Goal: Information Seeking & Learning: Learn about a topic

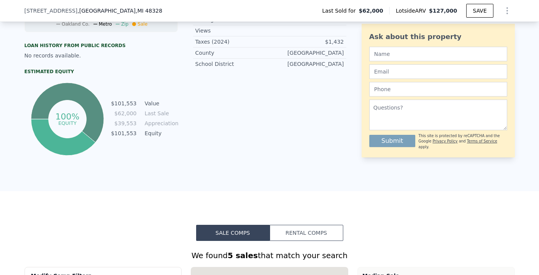
scroll to position [0, 3]
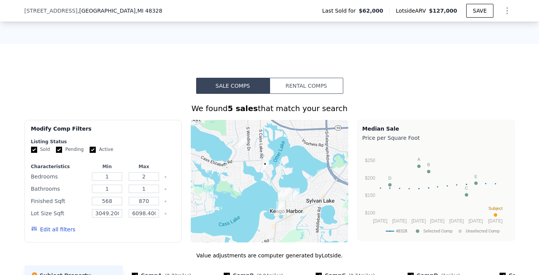
click at [42, 225] on button "Edit all filters" at bounding box center [53, 229] width 44 height 8
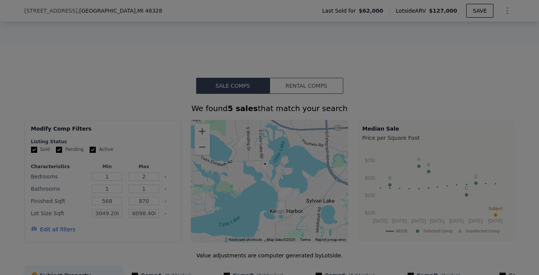
scroll to position [543, 0]
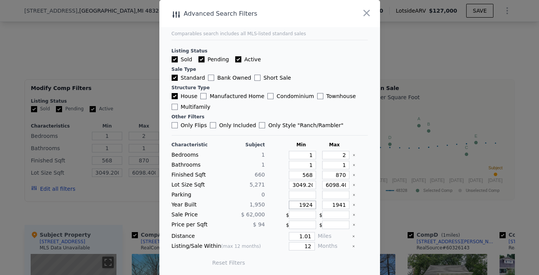
click at [305, 206] on input "1924" at bounding box center [302, 205] width 27 height 8
type input "1940"
type input "1960"
click at [276, 192] on div at bounding box center [275, 195] width 15 height 8
click at [305, 235] on input "1.01" at bounding box center [302, 236] width 26 height 8
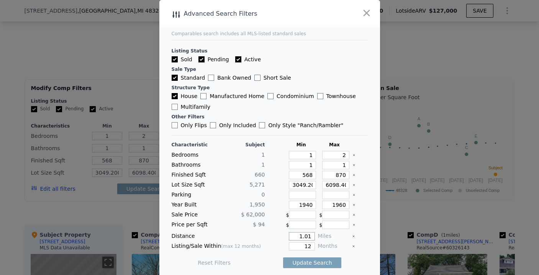
click at [305, 235] on input "1.01" at bounding box center [302, 236] width 26 height 8
type input "0.5"
click at [305, 247] on input "12" at bounding box center [302, 246] width 26 height 8
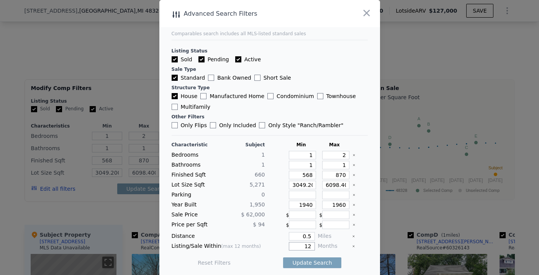
click at [305, 247] on input "12" at bounding box center [302, 246] width 26 height 8
type input "6"
click at [258, 238] on div "Distance" at bounding box center [217, 236] width 93 height 8
click at [293, 265] on button "Update Search" at bounding box center [312, 262] width 58 height 11
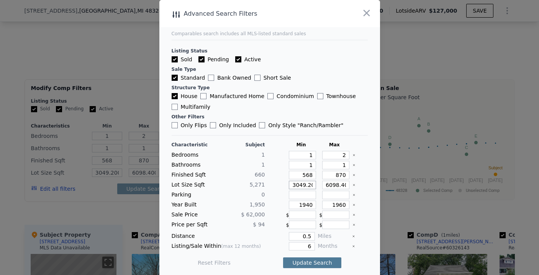
scroll to position [0, 38]
type input "3049.20000000000"
type input "3049.2"
type input "3049"
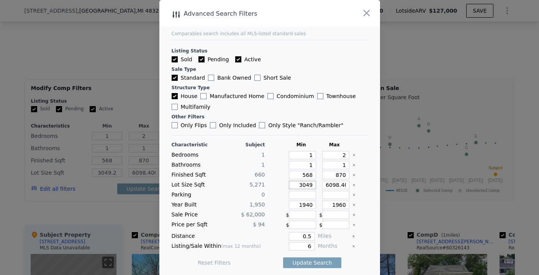
type input "3049"
type input "6098.40000000000"
type input "6098.4"
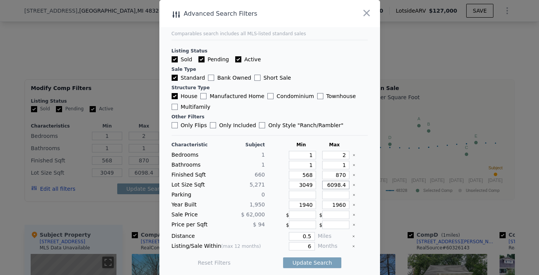
scroll to position [0, 0]
type input "6098"
click at [284, 260] on button "Update Search" at bounding box center [312, 262] width 58 height 11
click at [338, 186] on input "6098" at bounding box center [335, 185] width 27 height 8
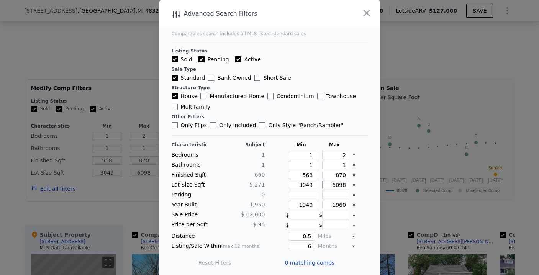
type input "609"
type input "60"
type input "6"
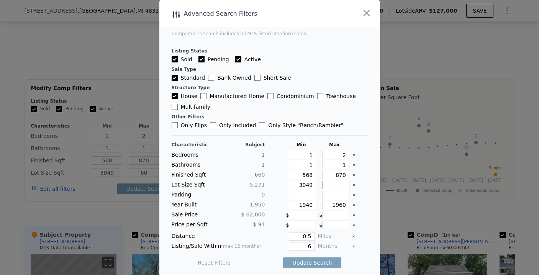
type input "6"
type input "7"
type input "8"
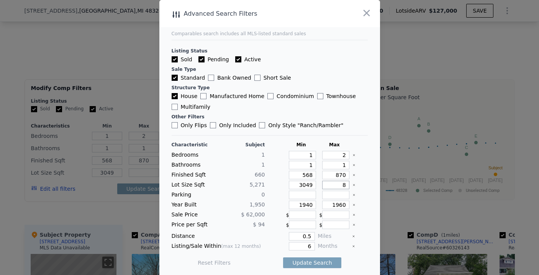
type input "8"
type input "800"
type input "80"
type input "800"
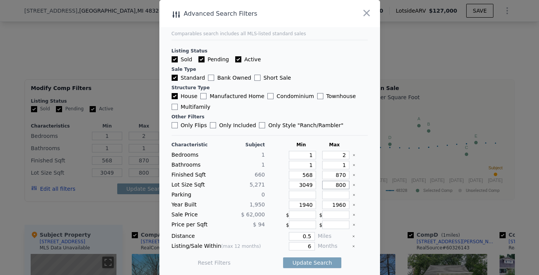
type input "8000"
click at [299, 184] on input "3049" at bounding box center [302, 185] width 27 height 8
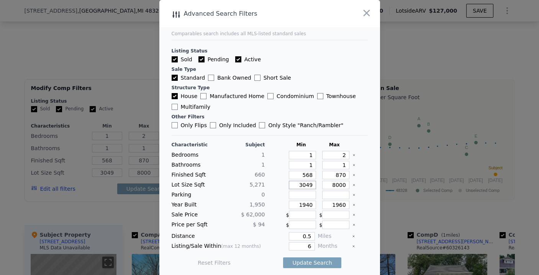
click at [299, 184] on input "3049" at bounding box center [302, 185] width 27 height 8
type input "2"
type input "200"
type input "20"
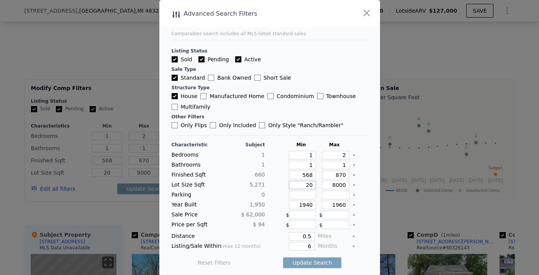
type input "200"
type input "2000"
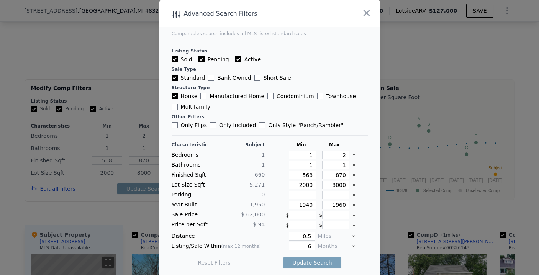
click at [306, 174] on input "568" at bounding box center [302, 175] width 27 height 8
type input "5"
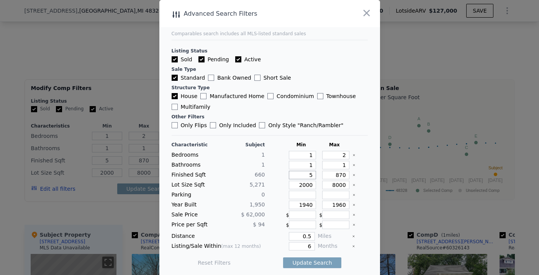
type input "50"
type input "500"
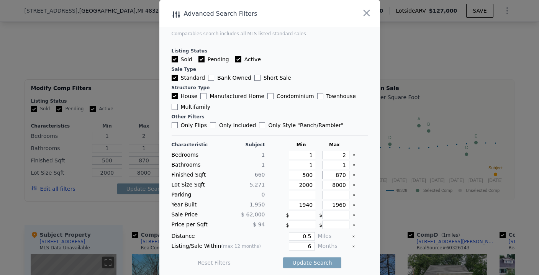
click at [337, 175] on input "870" at bounding box center [335, 175] width 27 height 8
type input "9"
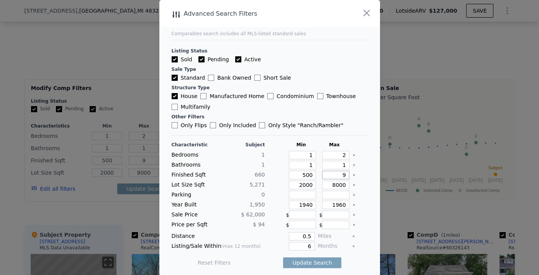
type input "90"
type input "900"
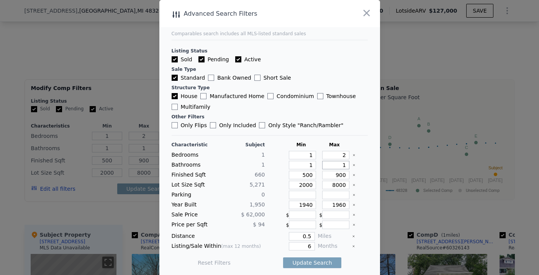
click at [338, 166] on input "1" at bounding box center [335, 165] width 27 height 8
type input "2"
click at [337, 155] on input "2" at bounding box center [335, 155] width 27 height 8
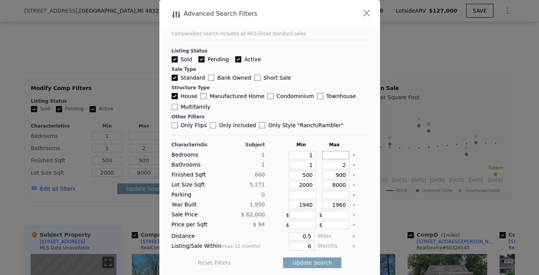
type input "3"
click at [351, 138] on div "Characteristic Subject Min Max Bedrooms 1 1 3 Bathrooms 1 1 2 Finished Sqft 660…" at bounding box center [269, 204] width 196 height 138
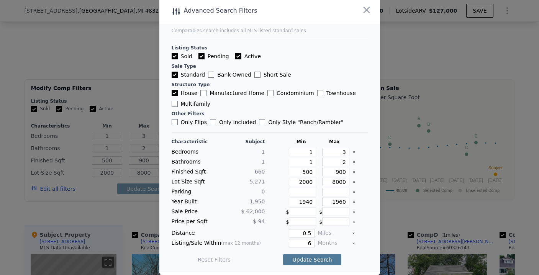
click at [304, 261] on button "Update Search" at bounding box center [312, 259] width 58 height 11
click at [302, 232] on input "0.5" at bounding box center [302, 233] width 26 height 8
type input "1"
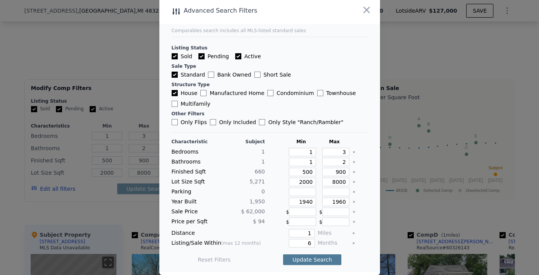
click at [294, 256] on button "Update Search" at bounding box center [312, 259] width 58 height 11
type input "2"
type input "1"
type input "568"
type input "870"
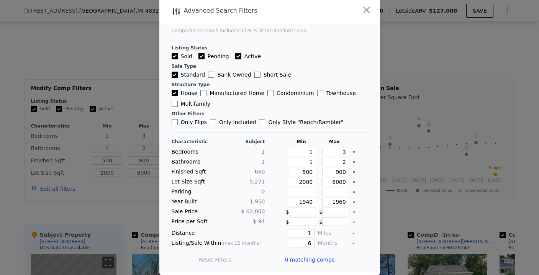
type input "3049.2000000000003"
type input "6098.400000000001"
type input "2"
type input "1"
type input "568"
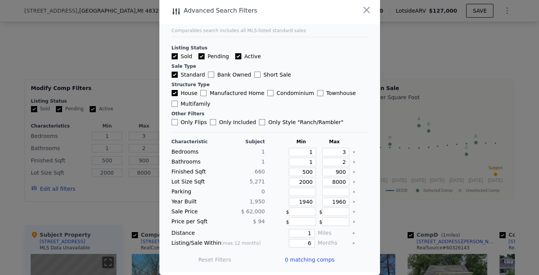
type input "870"
type input "3049.2000000000003"
type input "6098.400000000001"
type input "1924"
type input "1941"
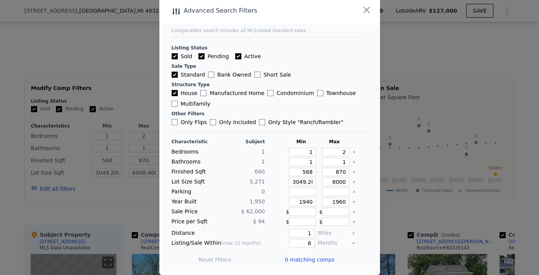
type input "1.01"
type input "12"
click at [361, 10] on icon "button" at bounding box center [366, 10] width 11 height 11
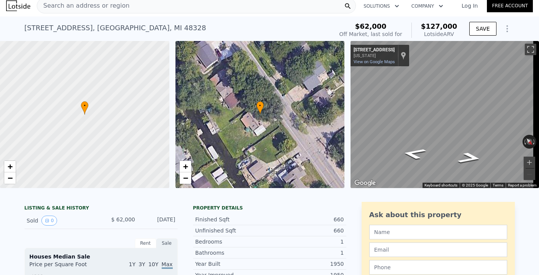
scroll to position [3, 0]
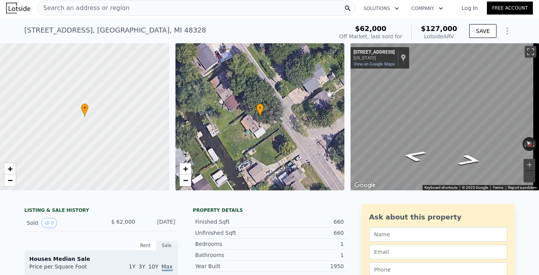
click at [134, 8] on div "Search an address or region" at bounding box center [196, 7] width 319 height 15
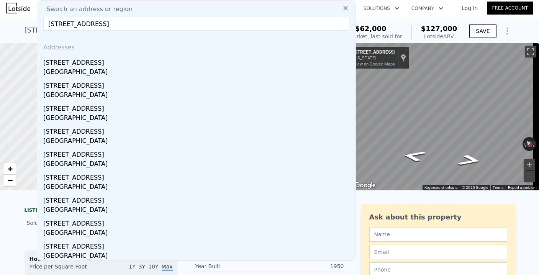
click at [122, 27] on input "[STREET_ADDRESS]" at bounding box center [196, 24] width 306 height 14
paste input "[STREET_ADDRESS][US_STATE]"
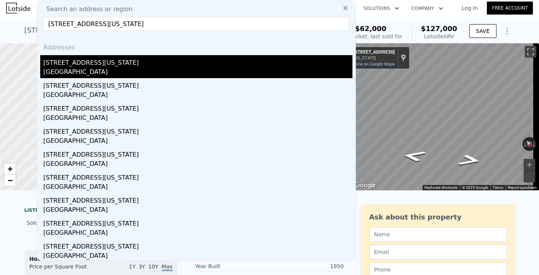
type input "[STREET_ADDRESS][US_STATE]"
click at [112, 67] on div "[GEOGRAPHIC_DATA]" at bounding box center [197, 72] width 309 height 11
